Goal: Information Seeking & Learning: Learn about a topic

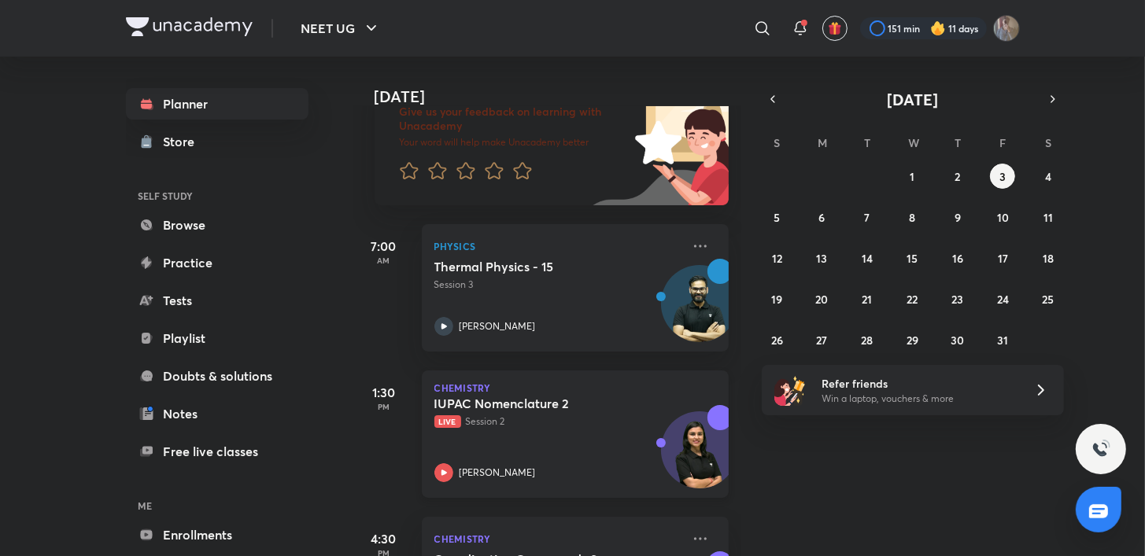
click at [452, 472] on icon at bounding box center [443, 472] width 19 height 19
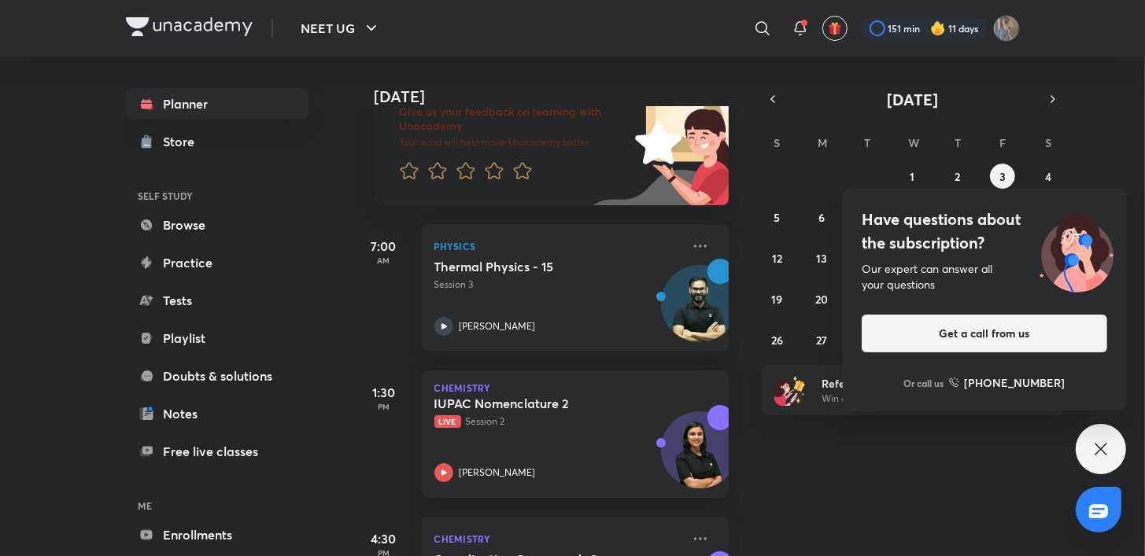
click at [1090, 436] on div "Have questions about the subscription? Our expert can answer all your questions…" at bounding box center [1101, 449] width 50 height 50
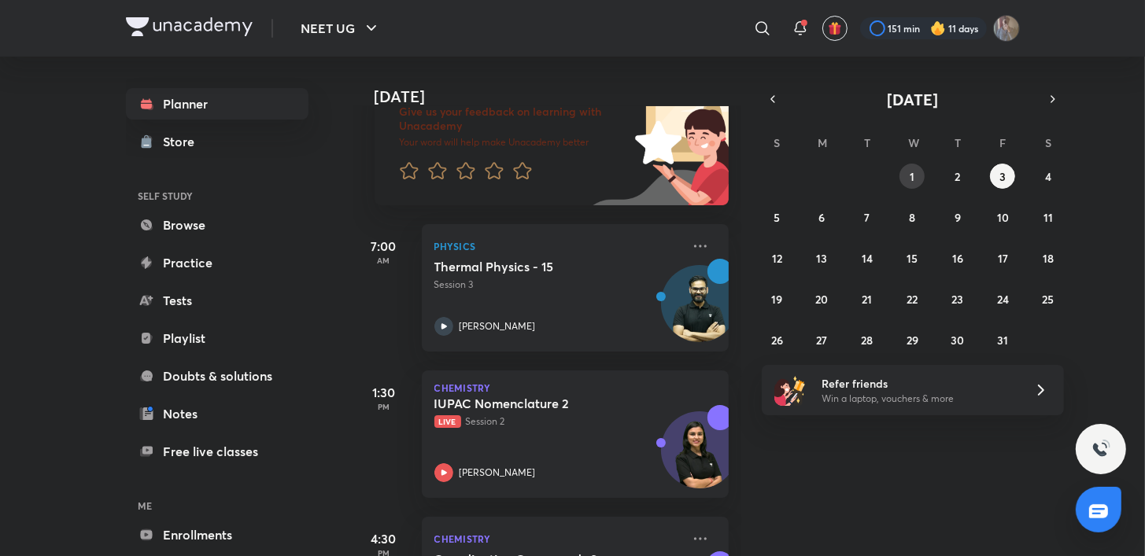
click at [916, 185] on button "1" at bounding box center [911, 176] width 25 height 25
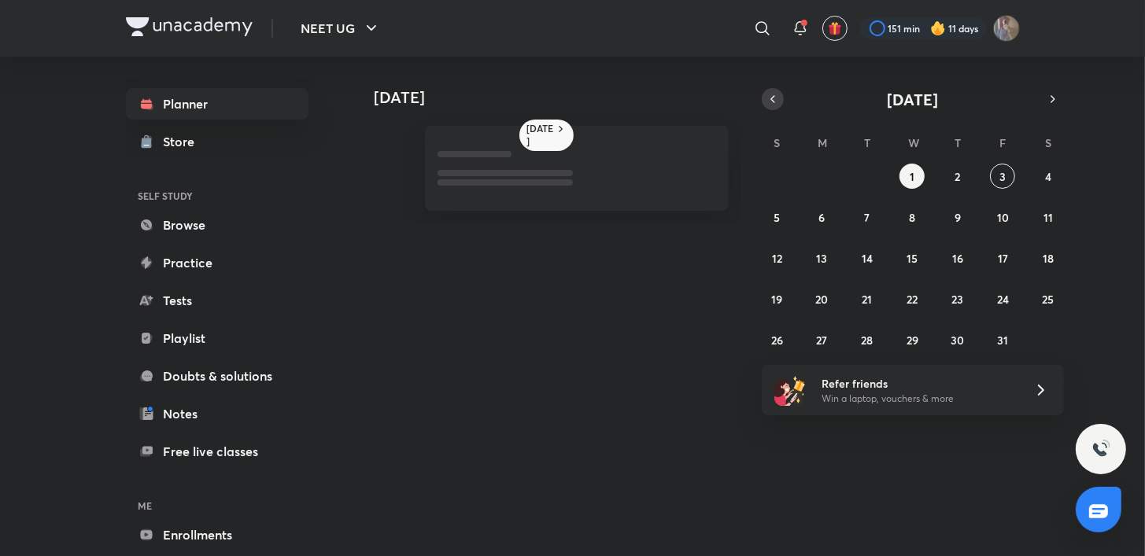
drag, startPoint x: 916, startPoint y: 185, endPoint x: 772, endPoint y: 98, distance: 168.4
click at [772, 98] on div "October 2025 S M T W T F S 28 29 30 1 2 3 4 5 6 7 8 9 10 11 12 13 14 15 16 17 1…" at bounding box center [913, 220] width 302 height 264
click at [772, 98] on icon "button" at bounding box center [772, 99] width 13 height 14
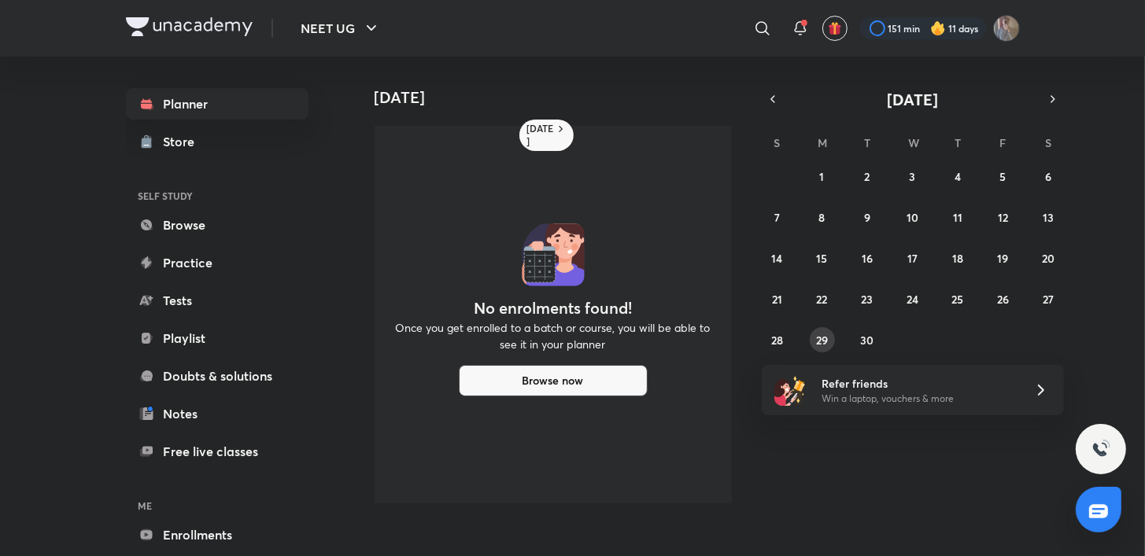
click at [820, 334] on abbr "29" at bounding box center [822, 340] width 12 height 15
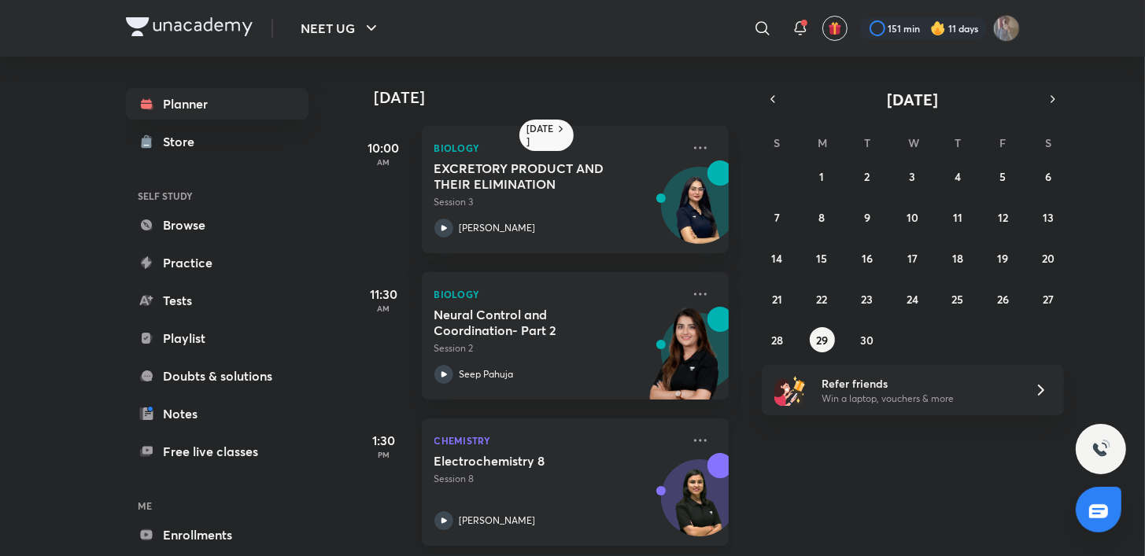
scroll to position [199, 0]
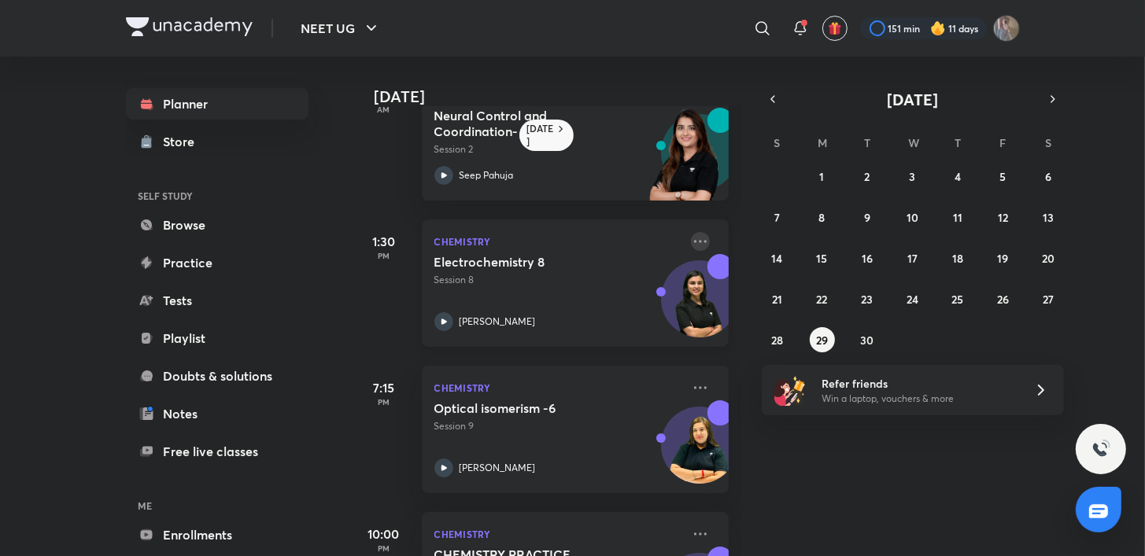
click at [694, 241] on icon at bounding box center [700, 241] width 13 height 2
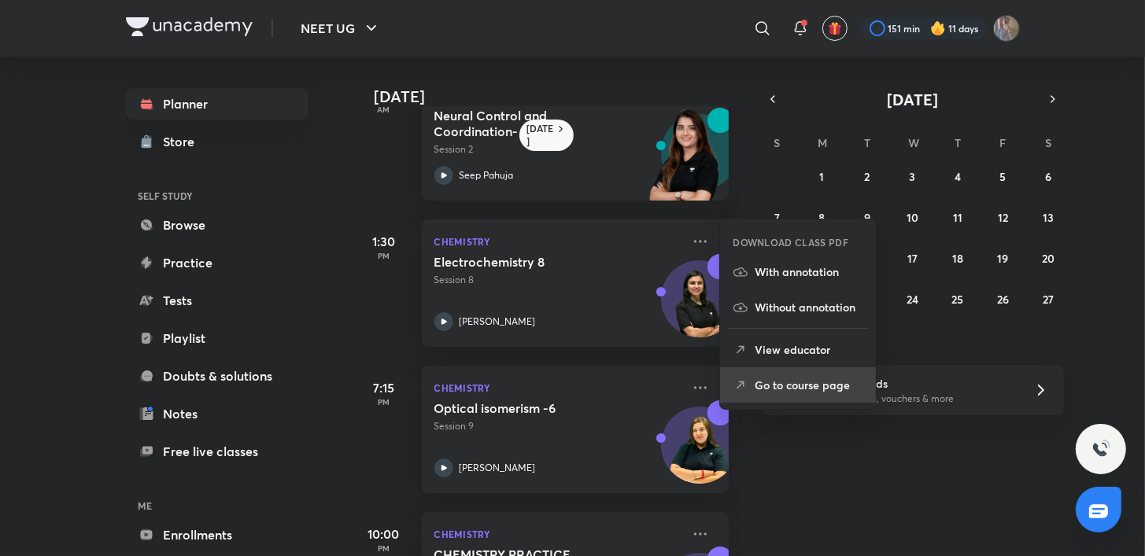
click at [791, 371] on li "Go to course page" at bounding box center [798, 384] width 156 height 35
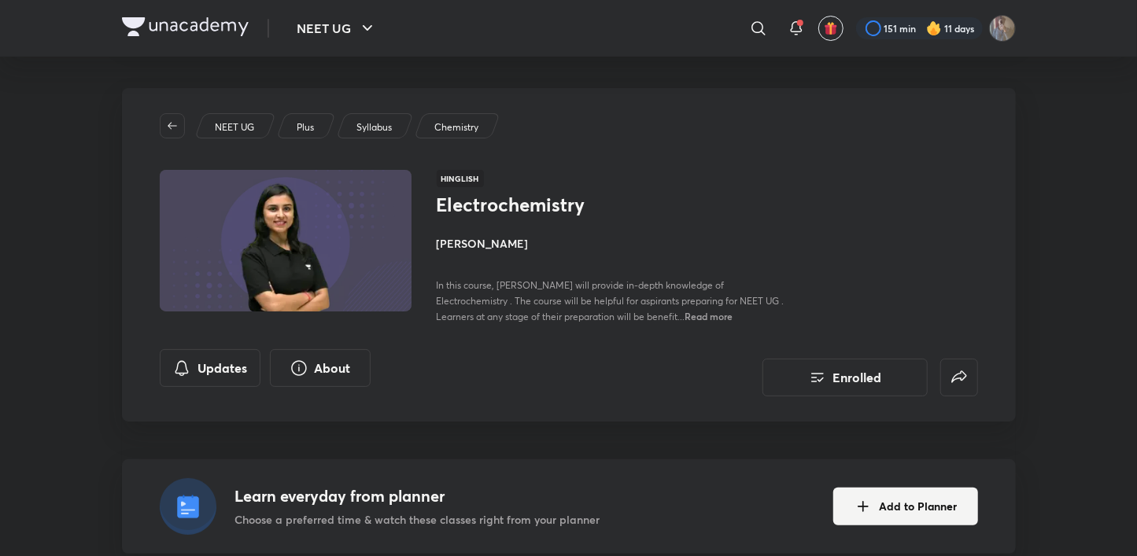
click at [12, 0] on div at bounding box center [568, 1] width 1137 height 2
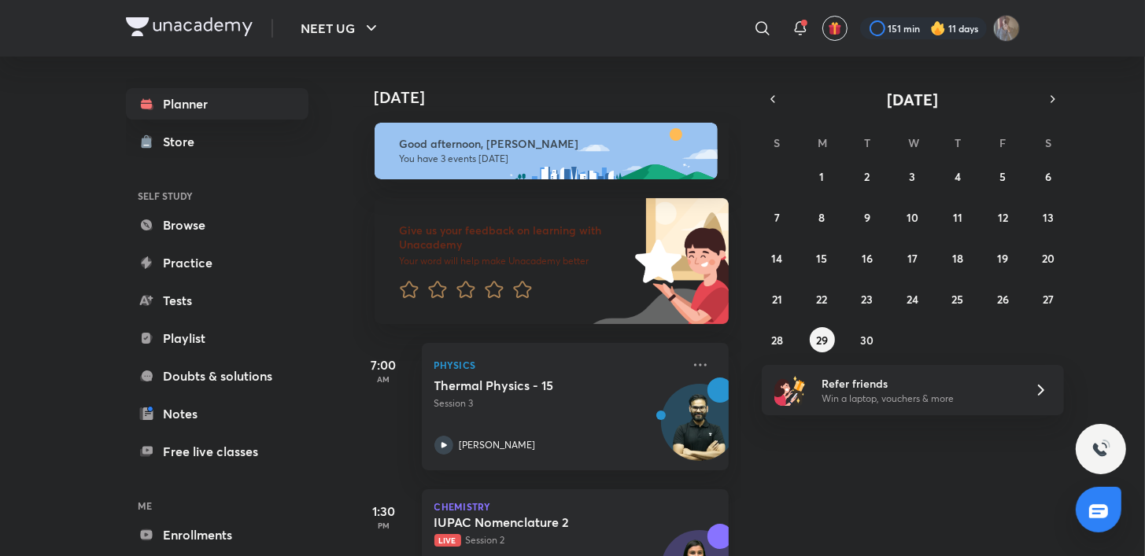
click at [472, 527] on h5 "IUPAC Nomenclature 2" at bounding box center [532, 523] width 196 height 16
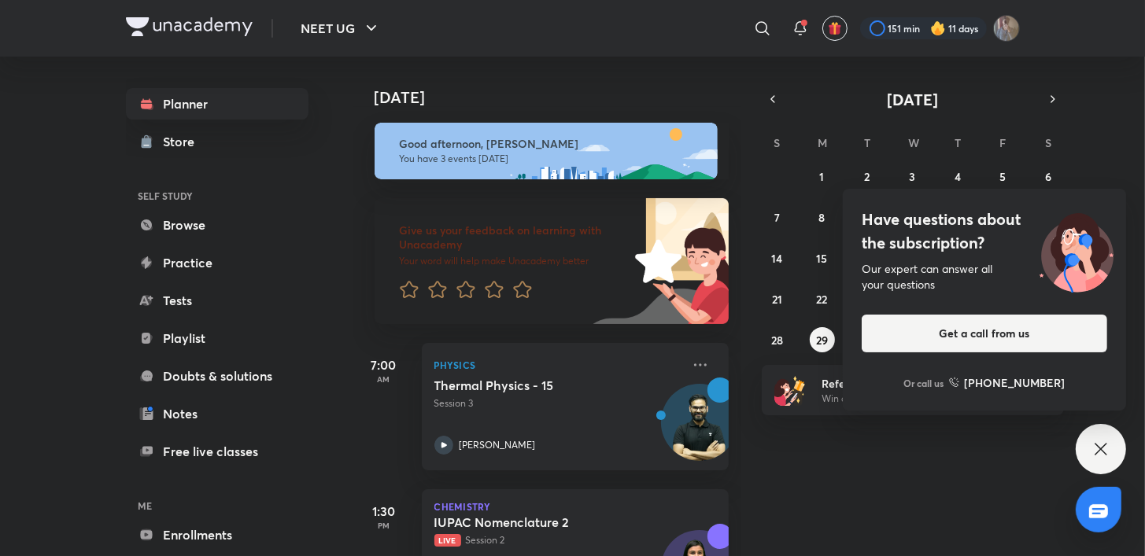
click at [1101, 459] on div "Have questions about the subscription? Our expert can answer all your questions…" at bounding box center [1101, 449] width 50 height 50
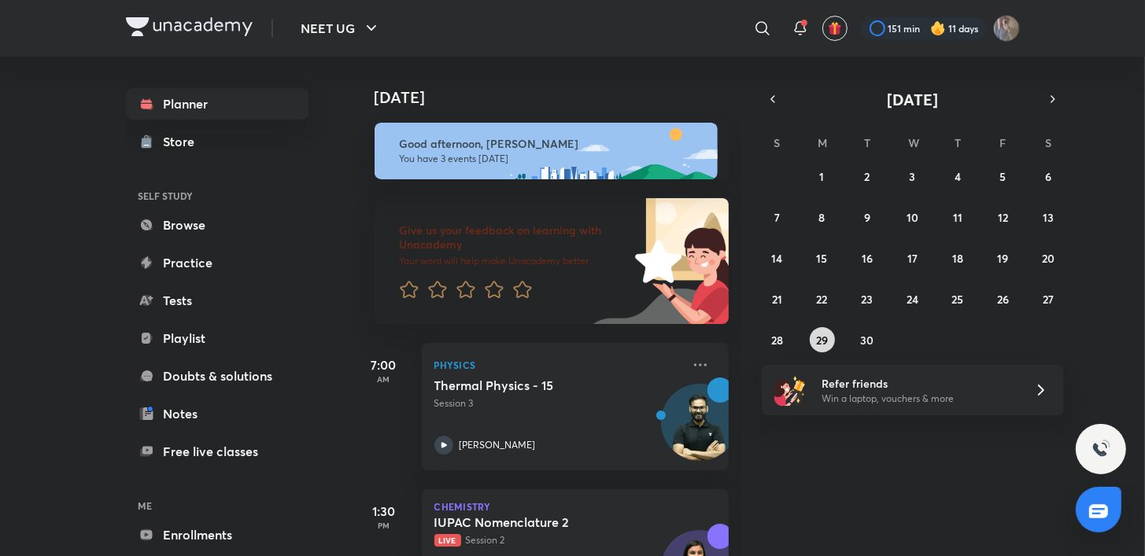
click at [830, 338] on button "29" at bounding box center [822, 339] width 25 height 25
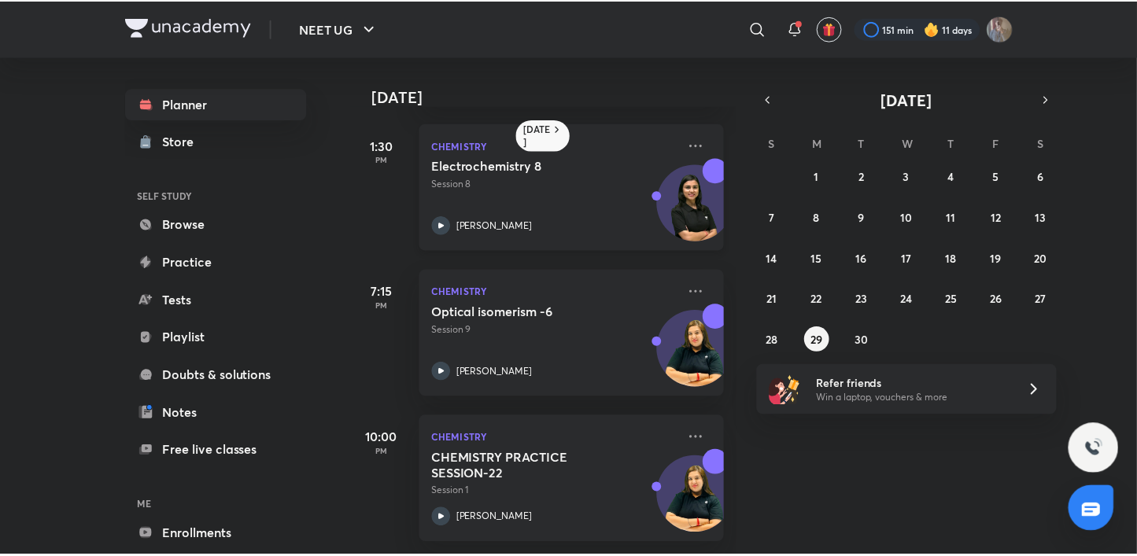
scroll to position [145, 0]
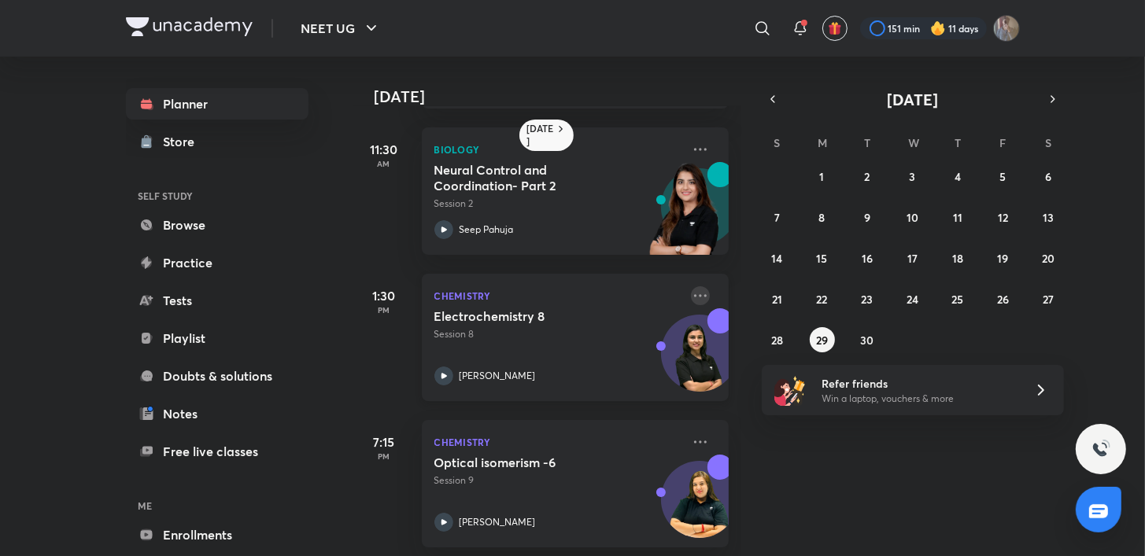
click at [691, 293] on icon at bounding box center [700, 295] width 19 height 19
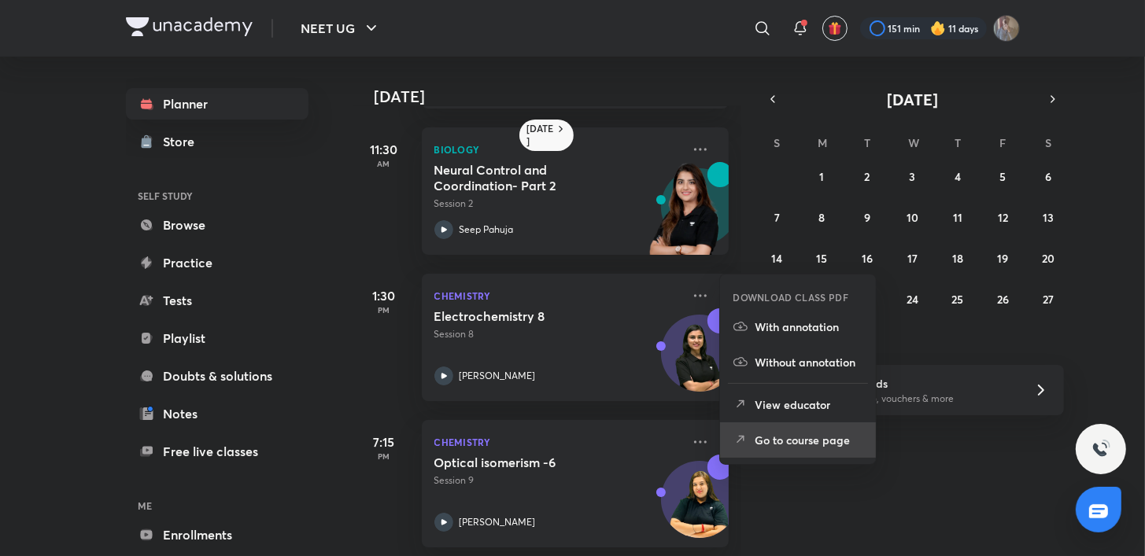
click at [803, 432] on p "Go to course page" at bounding box center [809, 440] width 109 height 17
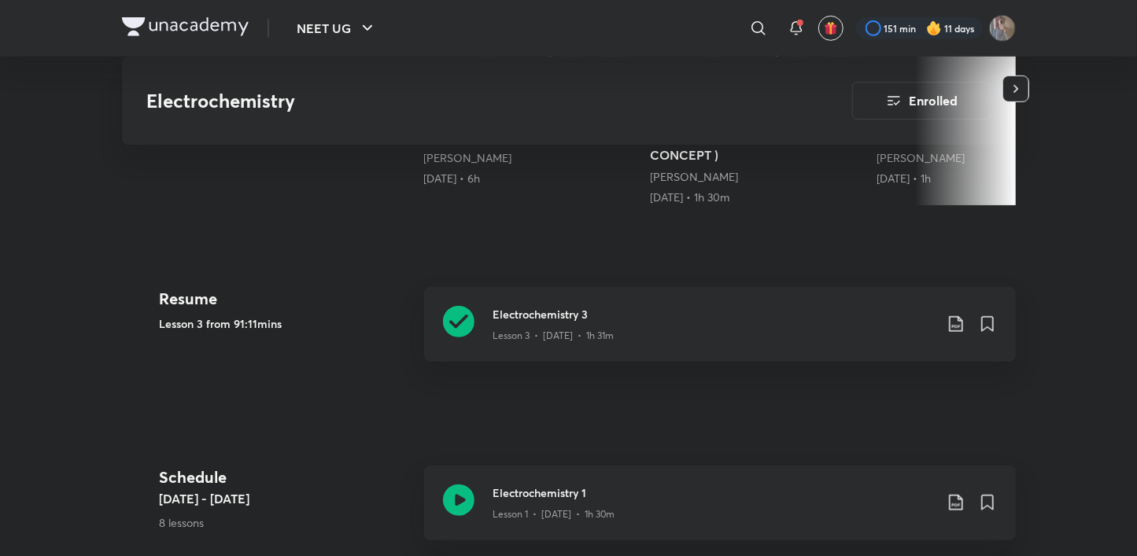
scroll to position [913, 0]
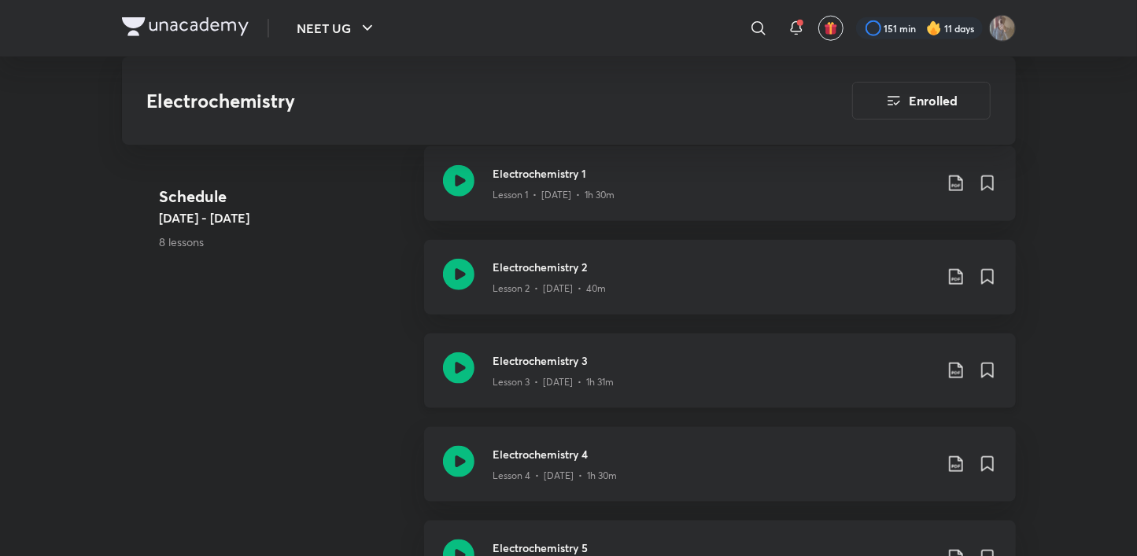
click at [455, 364] on icon at bounding box center [458, 367] width 31 height 31
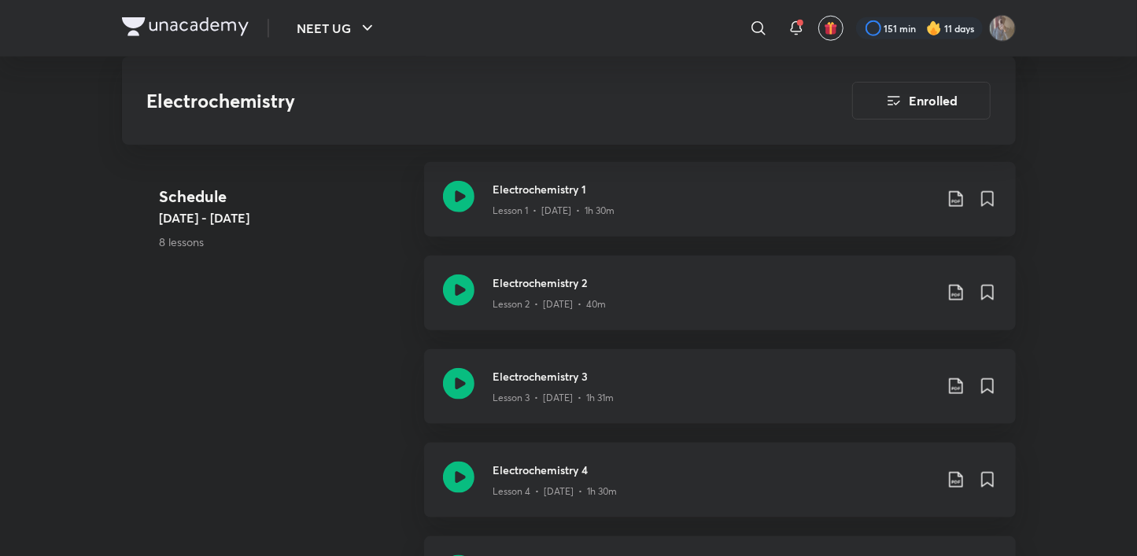
scroll to position [900, 0]
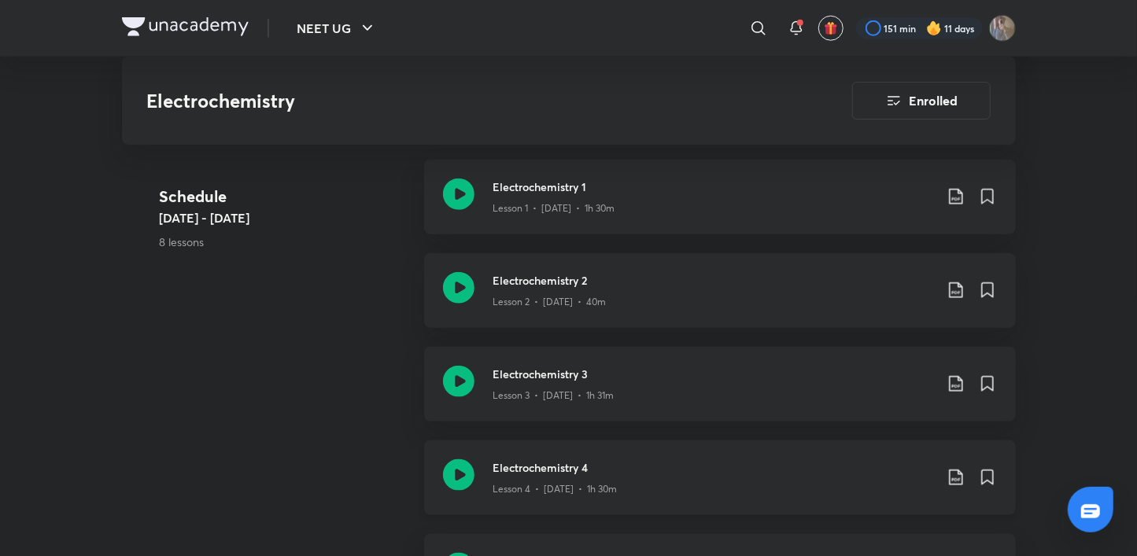
click at [460, 489] on icon at bounding box center [458, 474] width 31 height 31
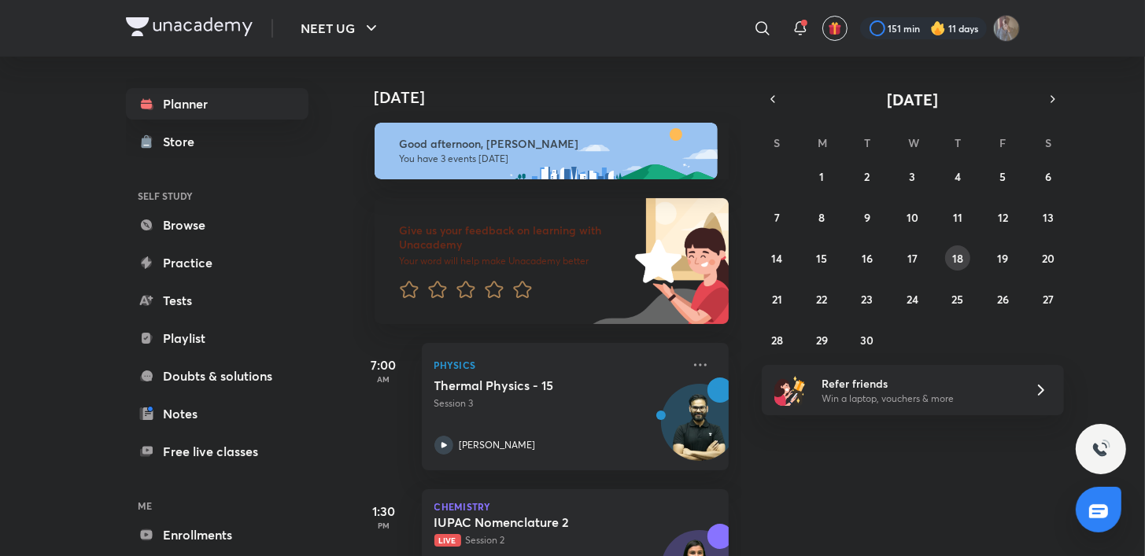
click at [963, 265] on div "31 1 2 3 4 5 6 7 8 9 10 11 12 13 14 15 16 17 18 19 20 21 22 23 24 25 26 27 28 2…" at bounding box center [913, 258] width 302 height 189
click at [963, 265] on button "18" at bounding box center [957, 257] width 25 height 25
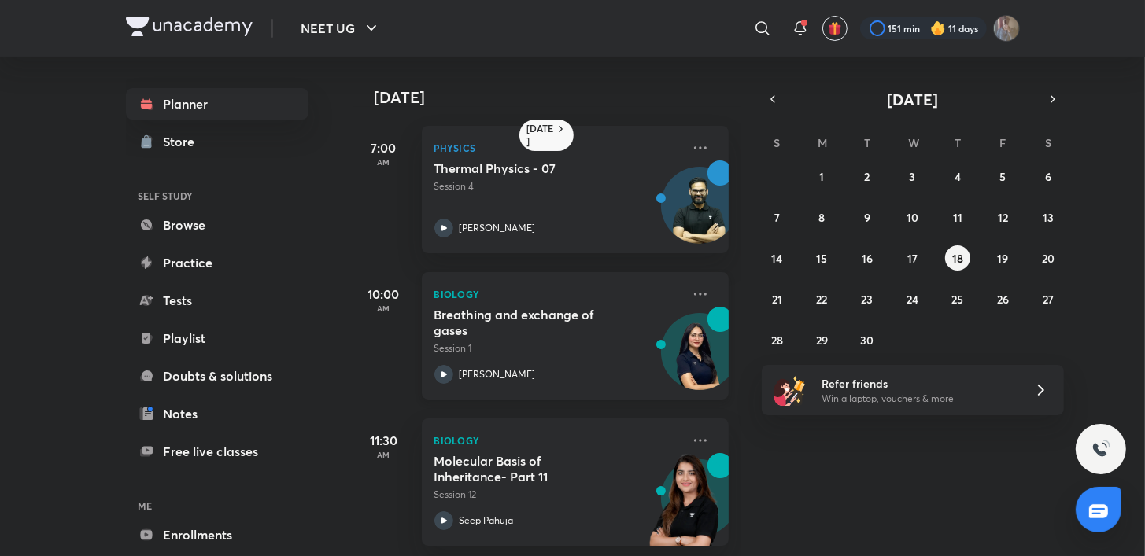
scroll to position [160, 0]
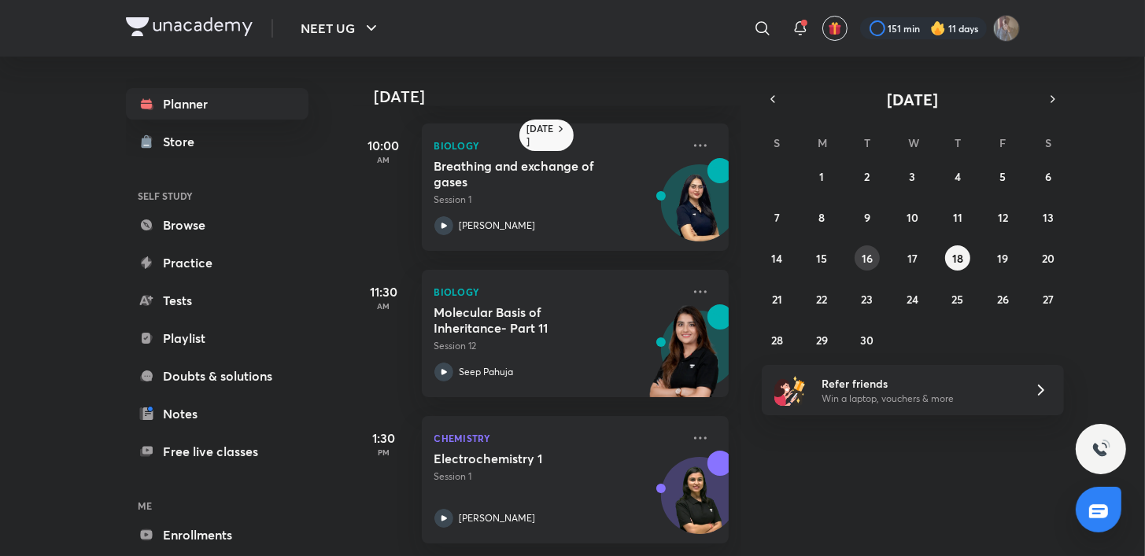
click at [867, 258] on abbr "16" at bounding box center [867, 258] width 11 height 15
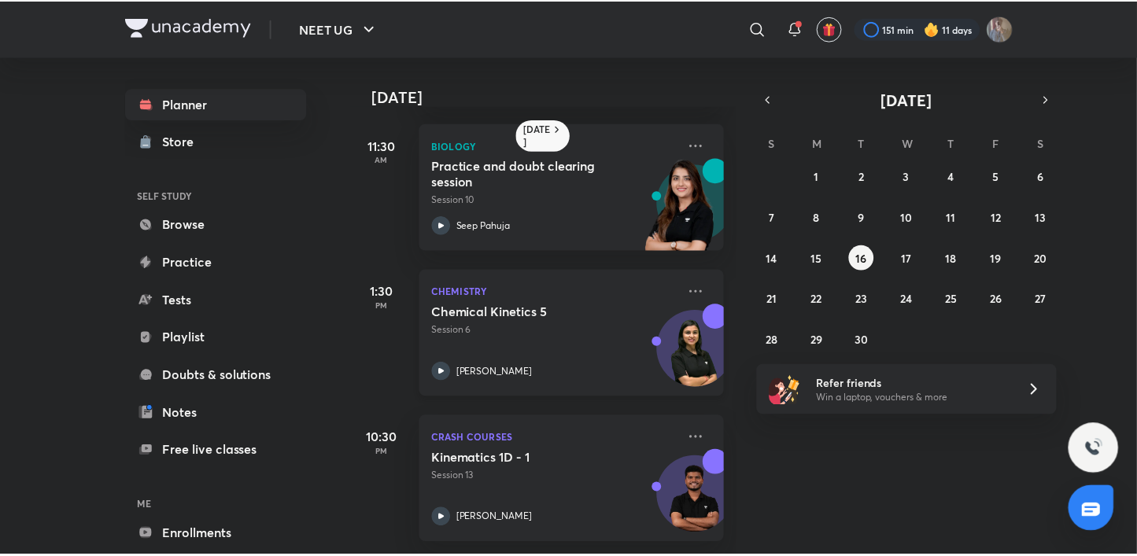
scroll to position [307, 0]
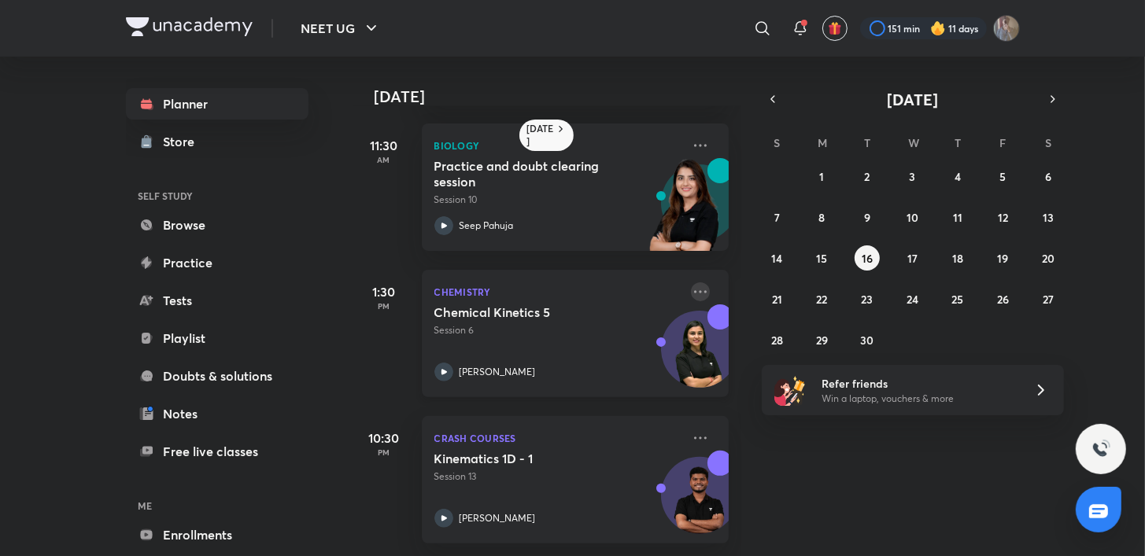
click at [692, 282] on icon at bounding box center [700, 291] width 19 height 19
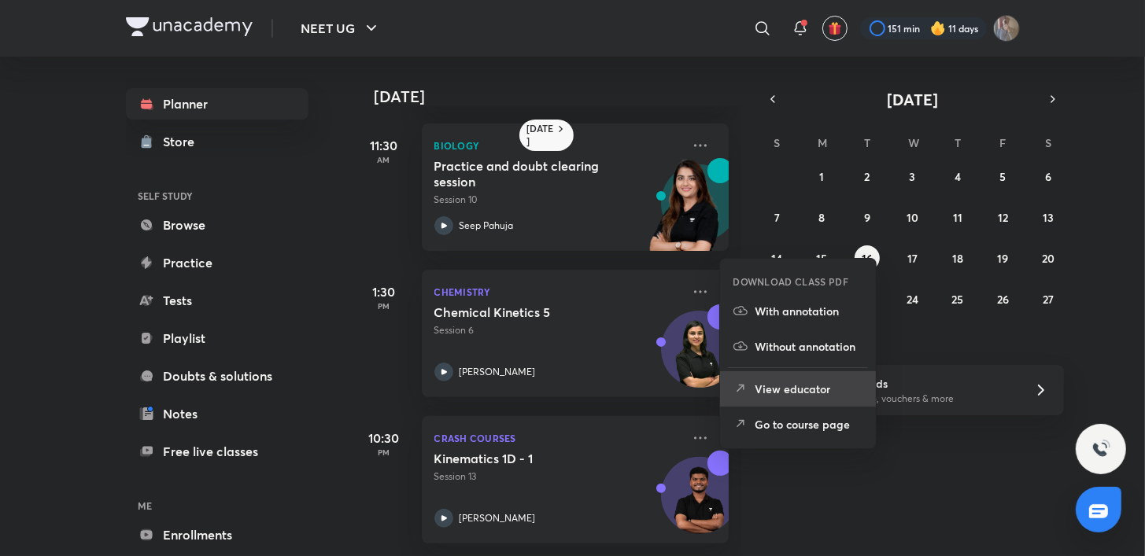
click at [782, 400] on li "View educator" at bounding box center [798, 388] width 156 height 35
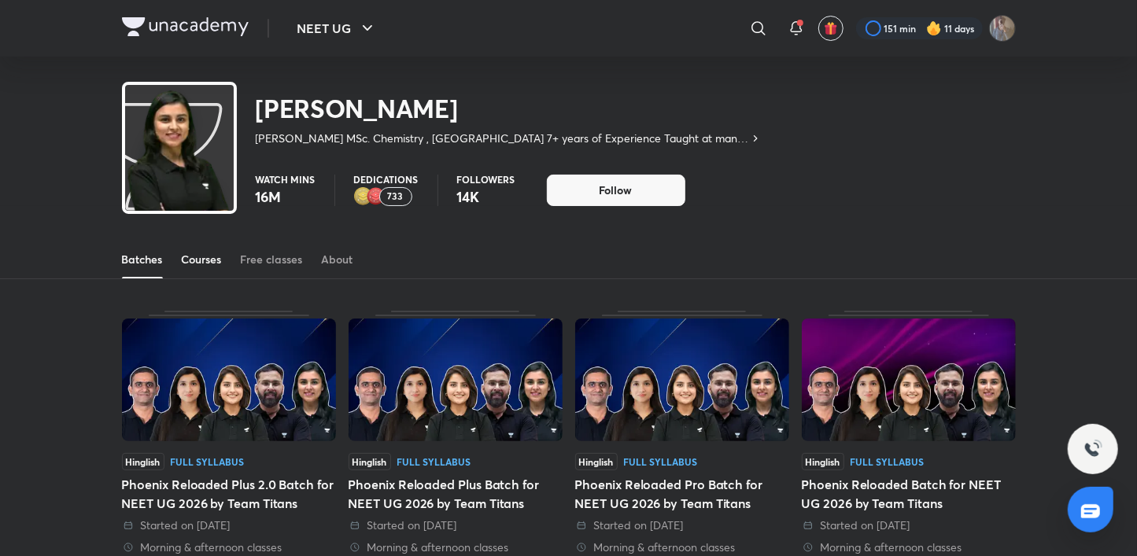
click at [212, 264] on div "Courses" at bounding box center [202, 260] width 40 height 16
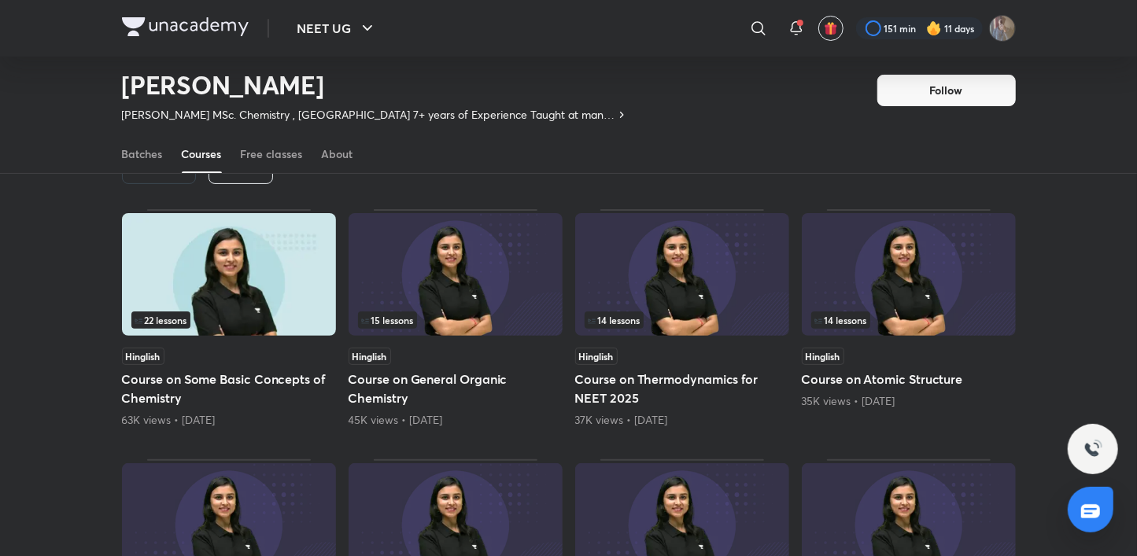
scroll to position [83, 0]
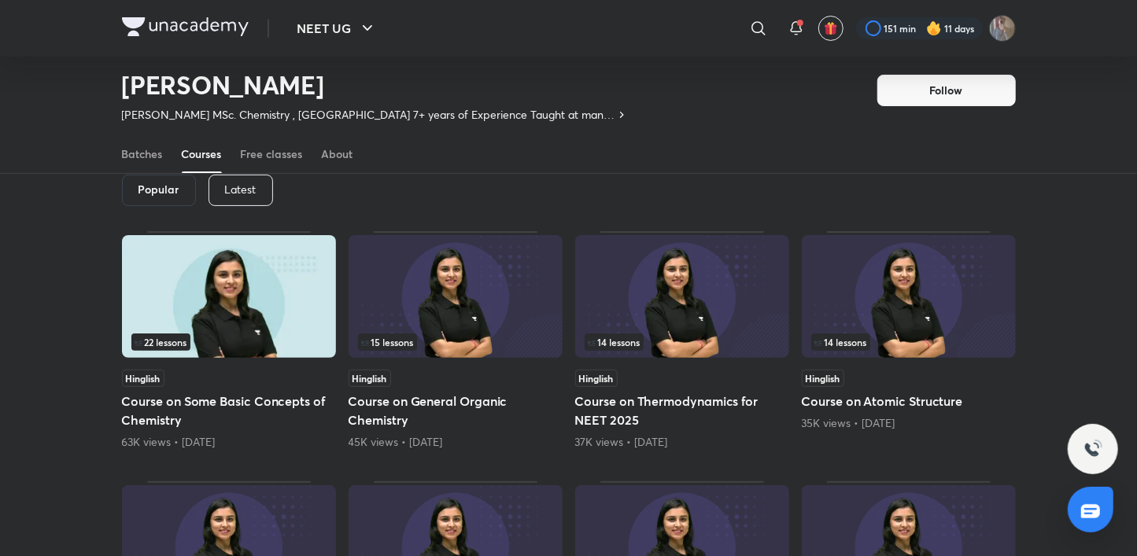
click at [262, 182] on div "Latest" at bounding box center [240, 190] width 65 height 31
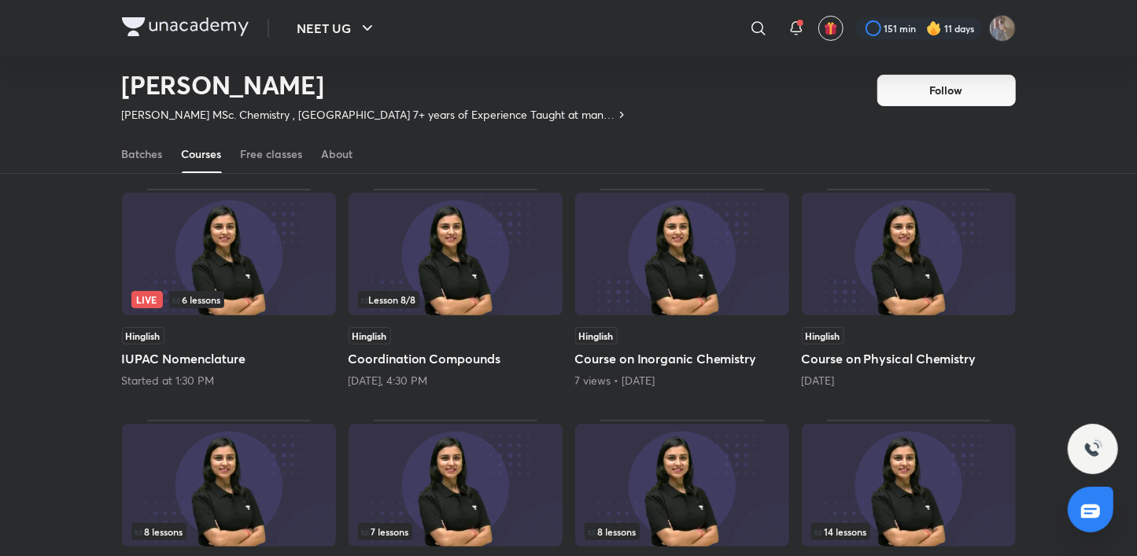
scroll to position [126, 0]
click at [492, 244] on img at bounding box center [456, 253] width 214 height 123
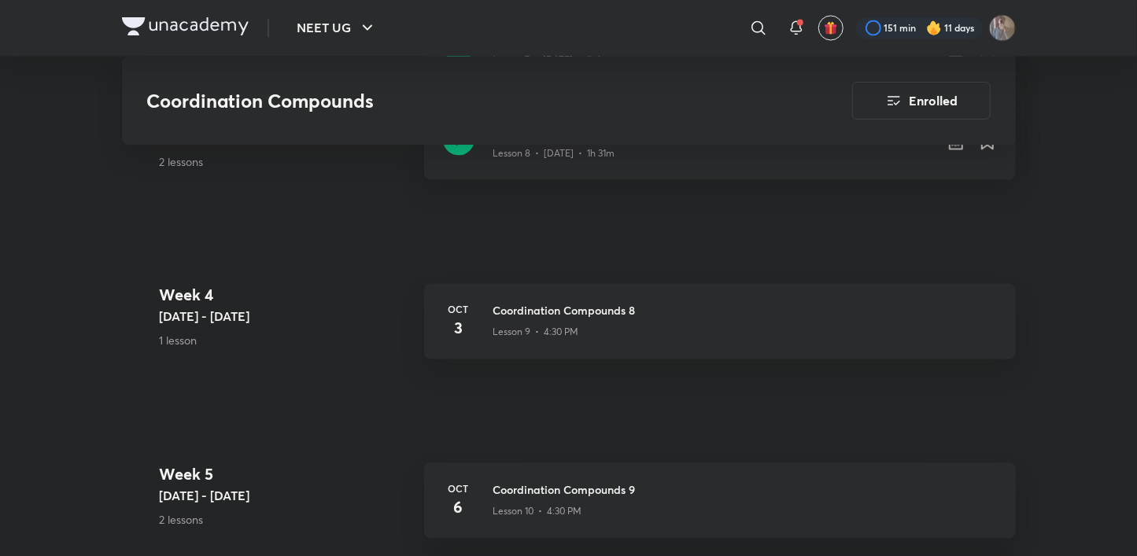
scroll to position [1688, 0]
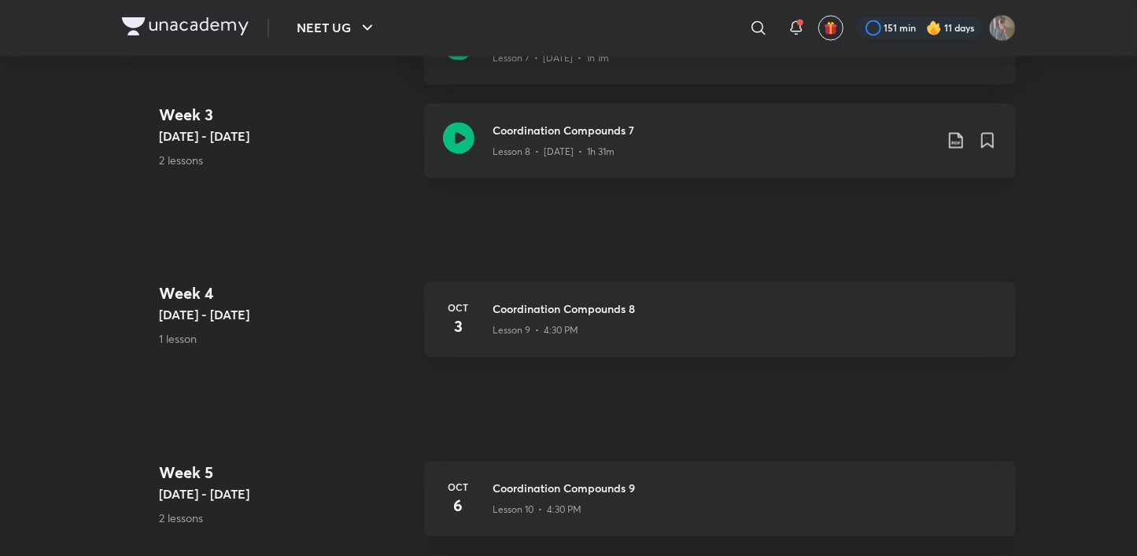
scroll to position [126, 0]
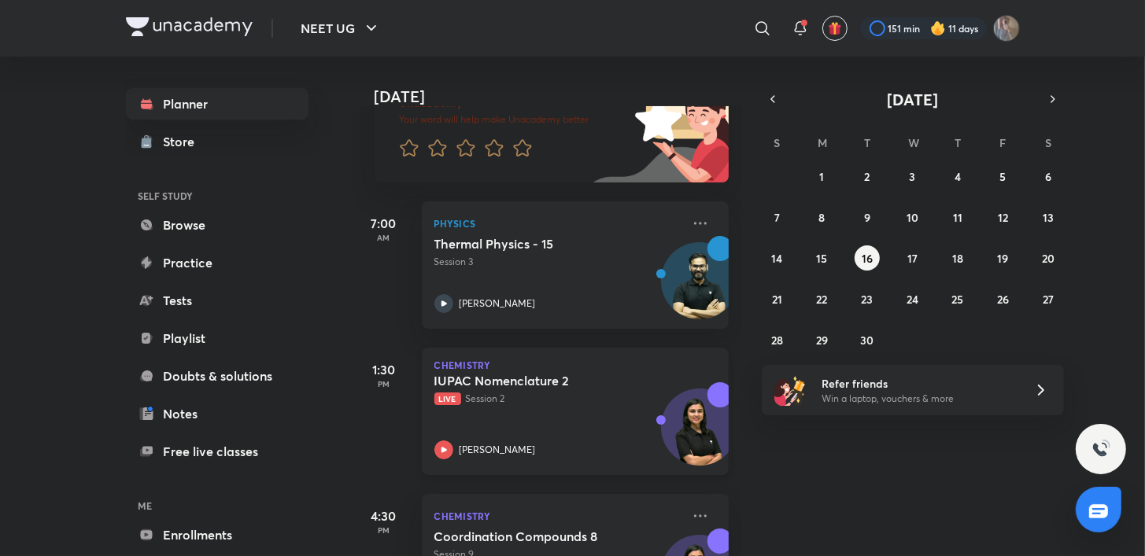
scroll to position [231, 0]
